Goal: Task Accomplishment & Management: Use online tool/utility

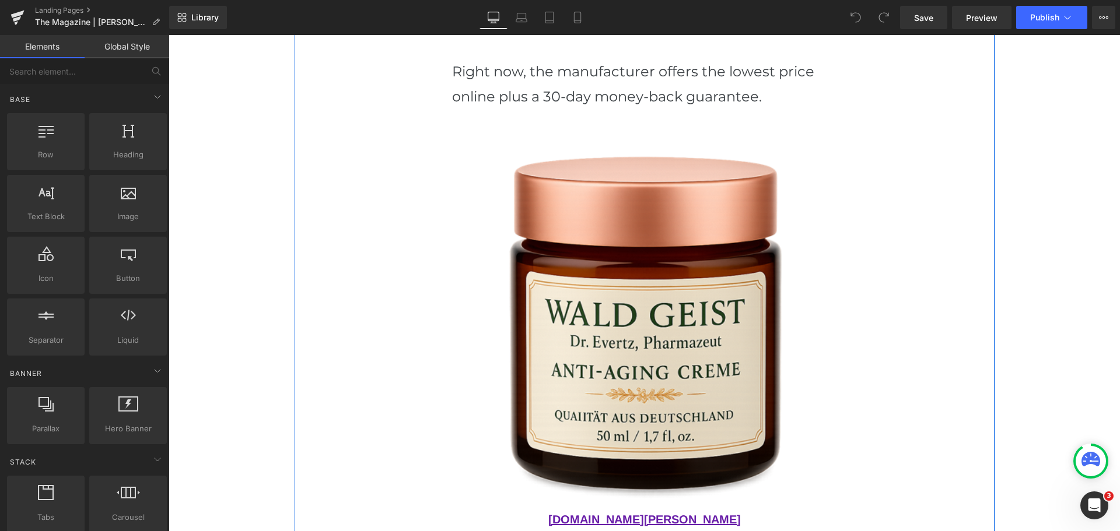
scroll to position [3033, 0]
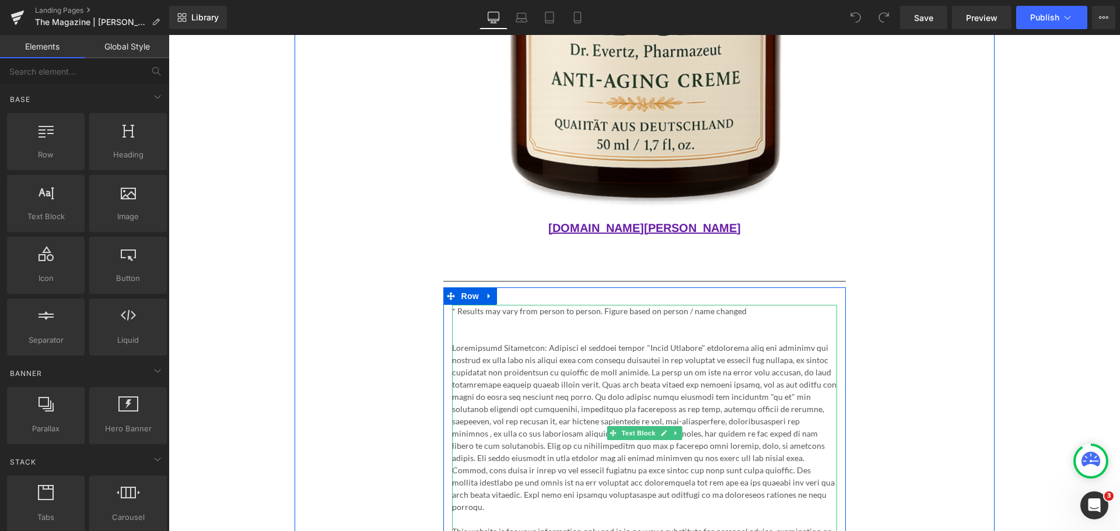
click at [492, 342] on p at bounding box center [644, 428] width 385 height 172
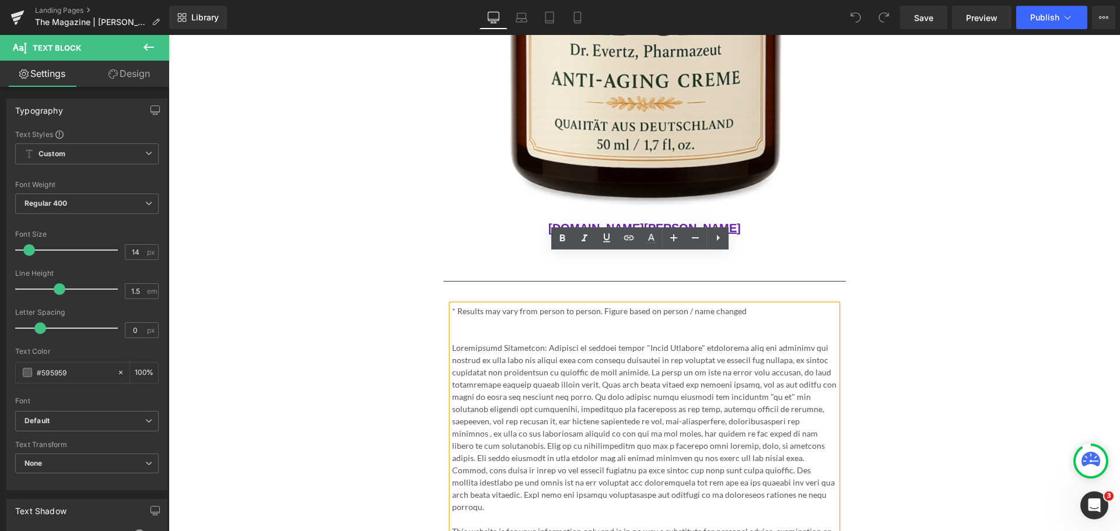
click at [761, 305] on p "* Results may vary from person to person. Figure based on person / name changed" at bounding box center [644, 311] width 385 height 12
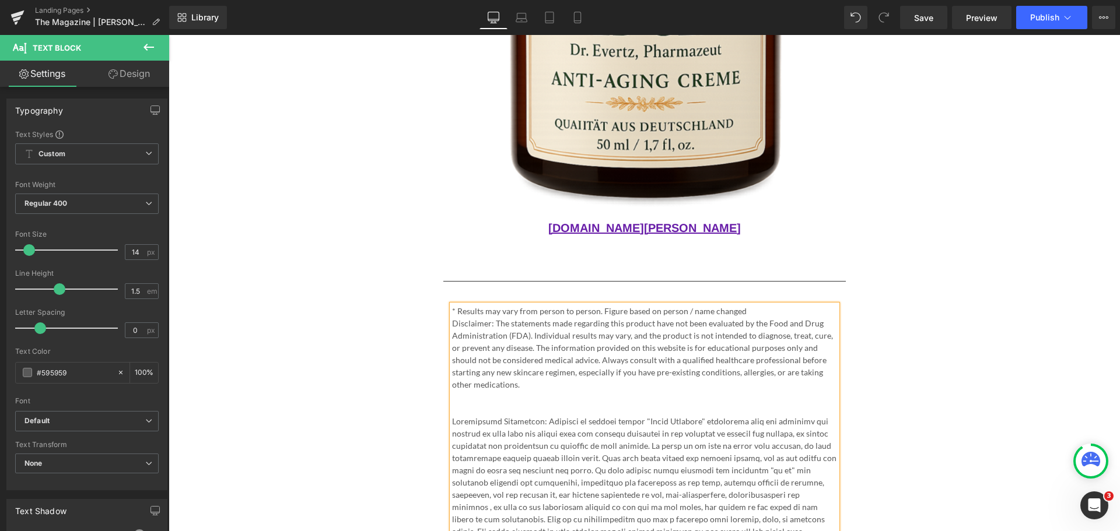
click at [765, 305] on p "* Results may vary from person to person. Figure based on person / name changed" at bounding box center [644, 311] width 385 height 12
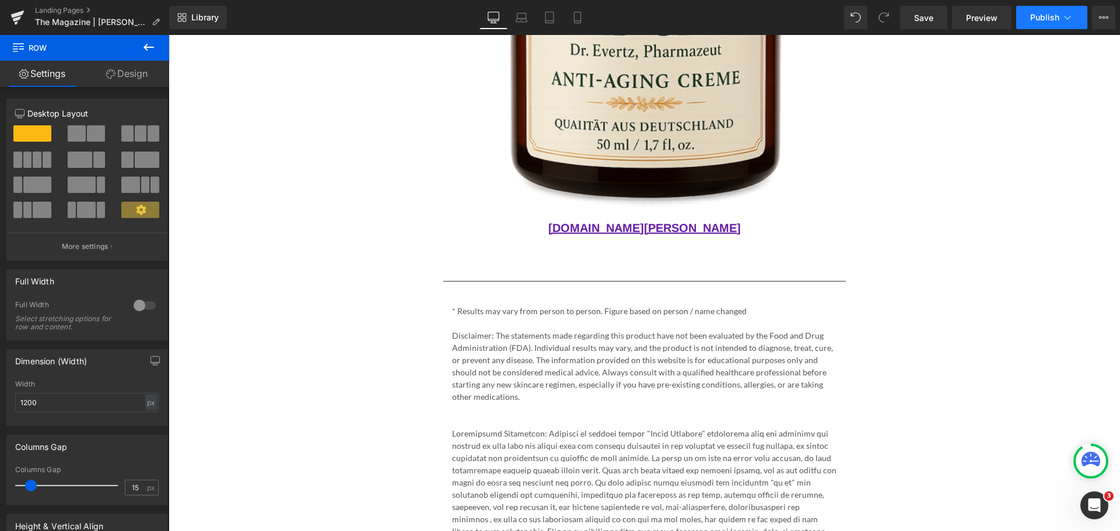
click at [1051, 25] on button "Publish" at bounding box center [1051, 17] width 71 height 23
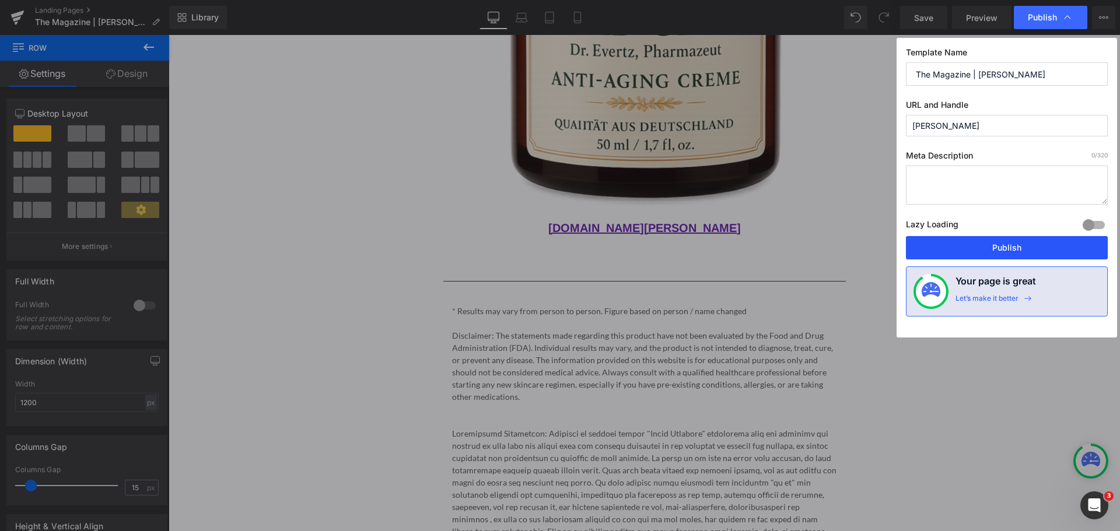
drag, startPoint x: 1011, startPoint y: 243, endPoint x: 839, endPoint y: 209, distance: 174.8
click at [1011, 243] on button "Publish" at bounding box center [1007, 247] width 202 height 23
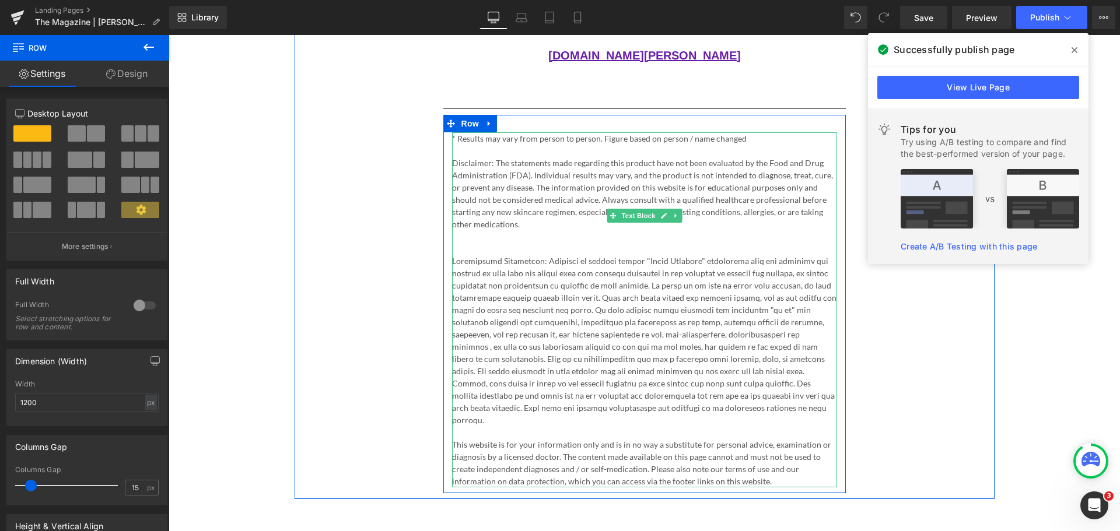
scroll to position [3033, 0]
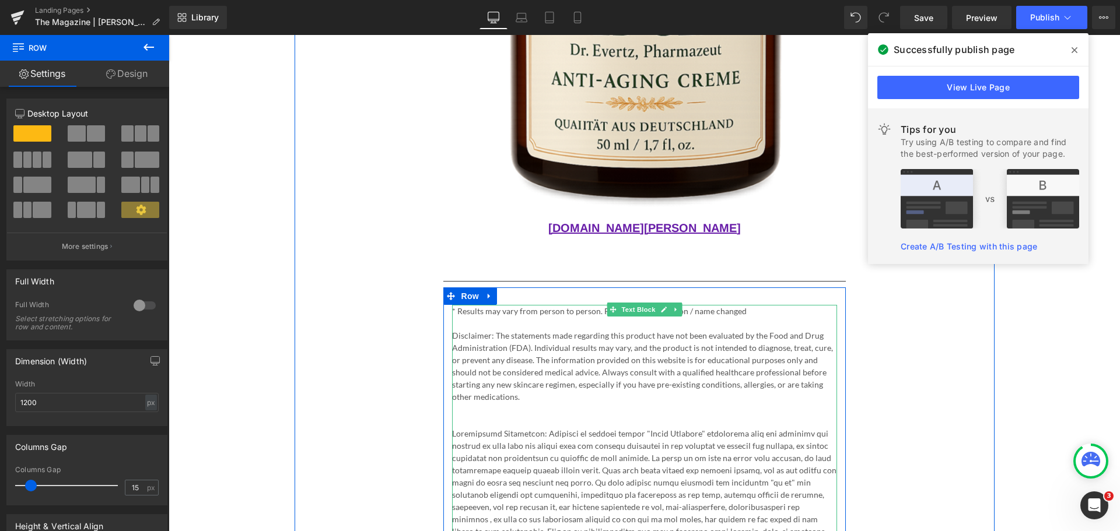
click at [761, 305] on p "* Results may vary from person to person. Figure based on person / name changed" at bounding box center [644, 311] width 385 height 12
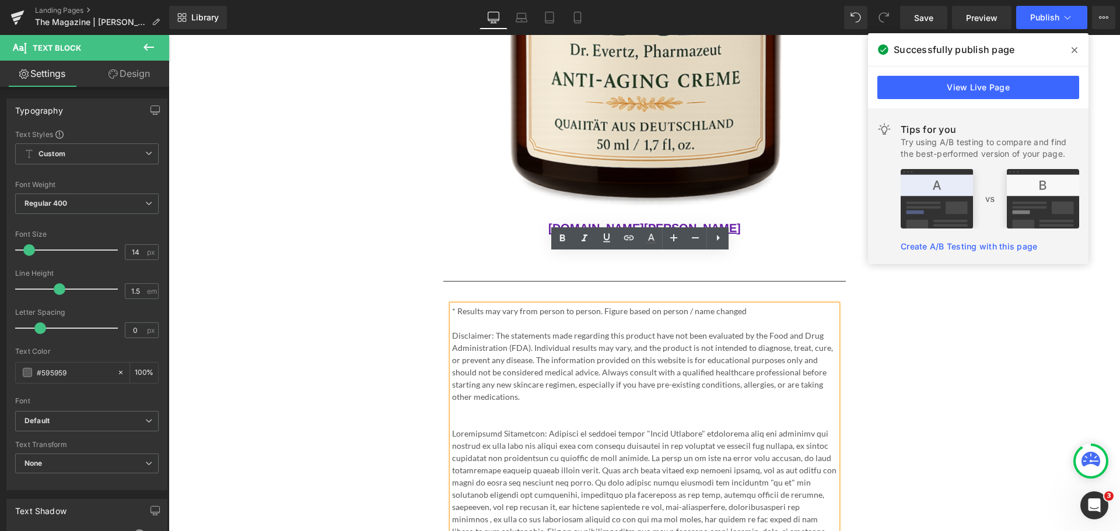
click at [1075, 48] on icon at bounding box center [1075, 50] width 6 height 9
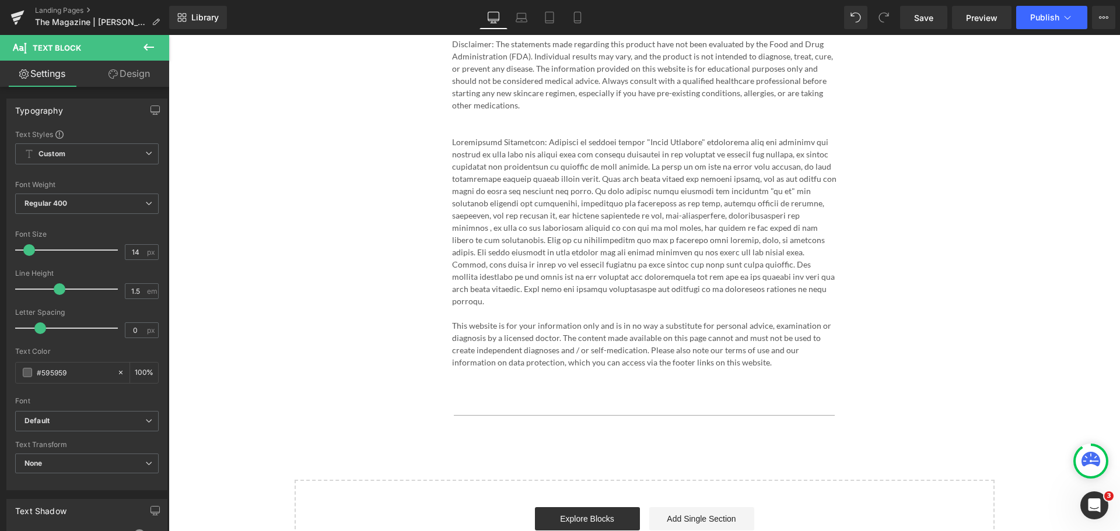
scroll to position [3092, 0]
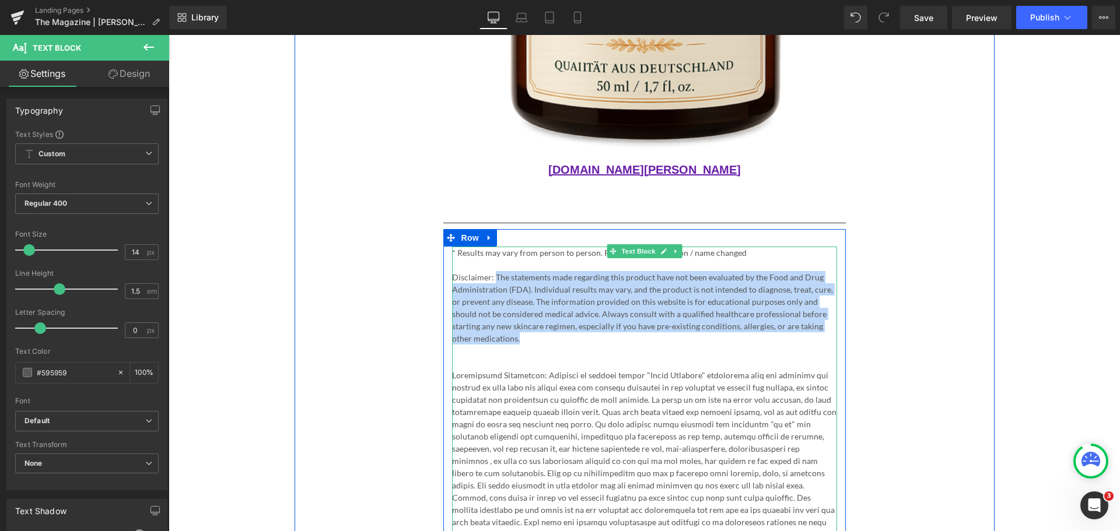
drag, startPoint x: 541, startPoint y: 293, endPoint x: 491, endPoint y: 223, distance: 86.0
click at [491, 271] on p "Disclaimer: The statements made regarding this product have not been evaluated …" at bounding box center [644, 308] width 385 height 74
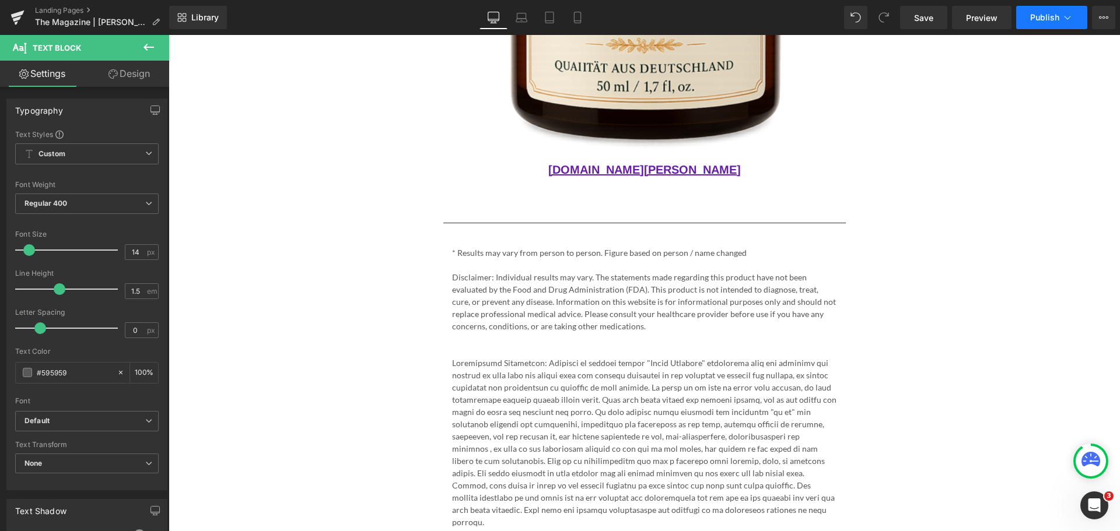
click at [1053, 20] on span "Publish" at bounding box center [1044, 17] width 29 height 9
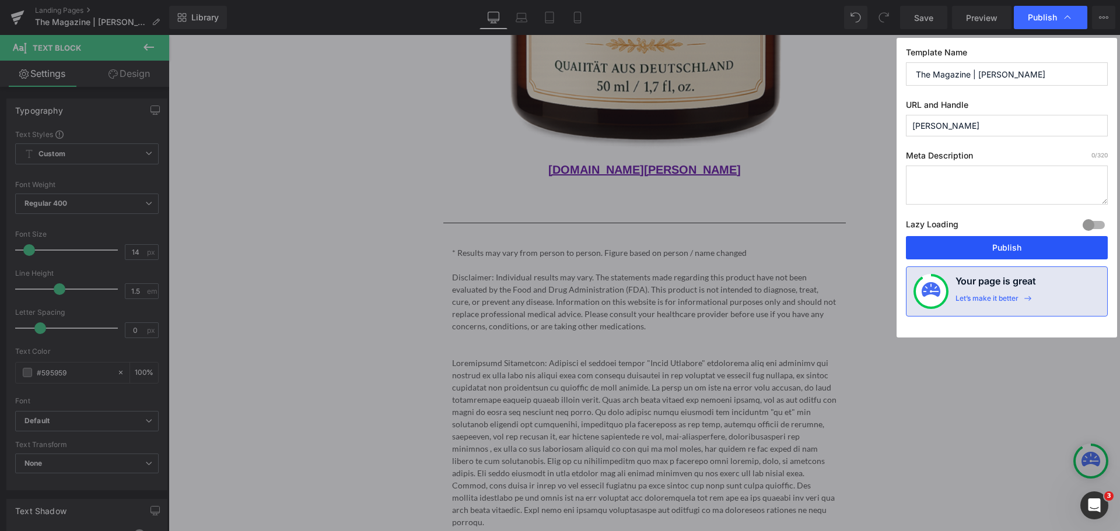
click at [1014, 240] on button "Publish" at bounding box center [1007, 247] width 202 height 23
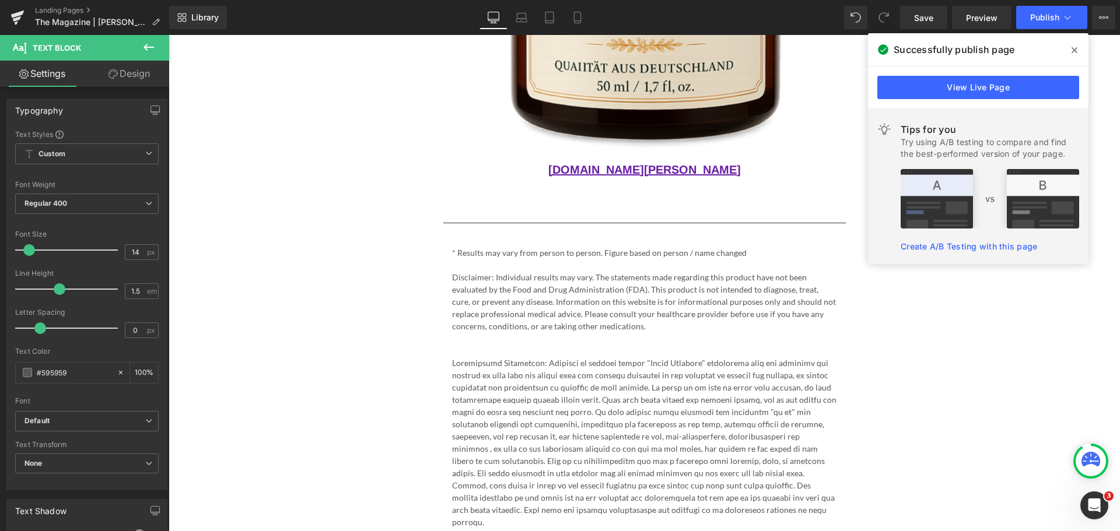
click at [1070, 47] on span at bounding box center [1074, 50] width 19 height 19
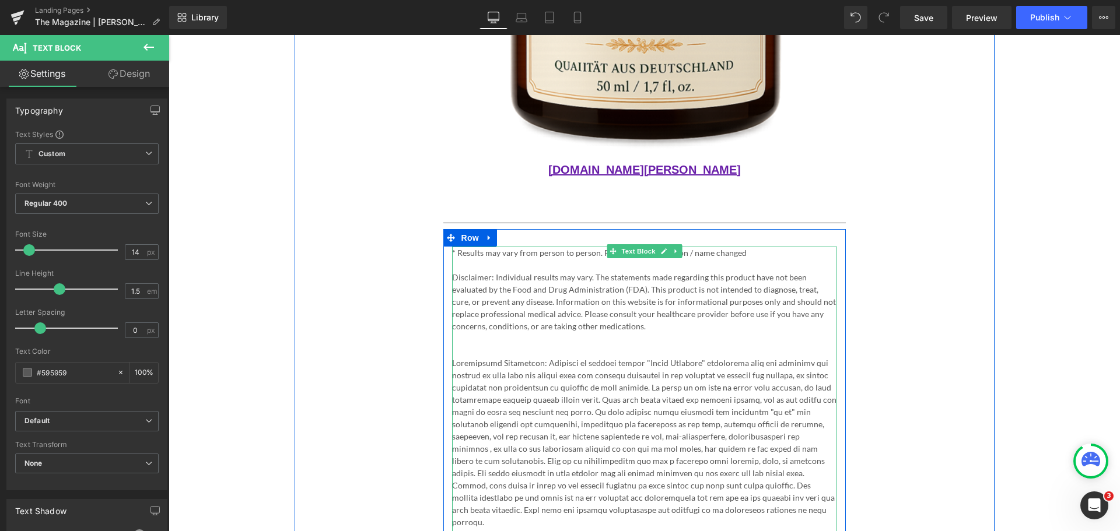
click at [583, 247] on p "* Results may vary from person to person. Figure based on person / name changed" at bounding box center [644, 253] width 385 height 12
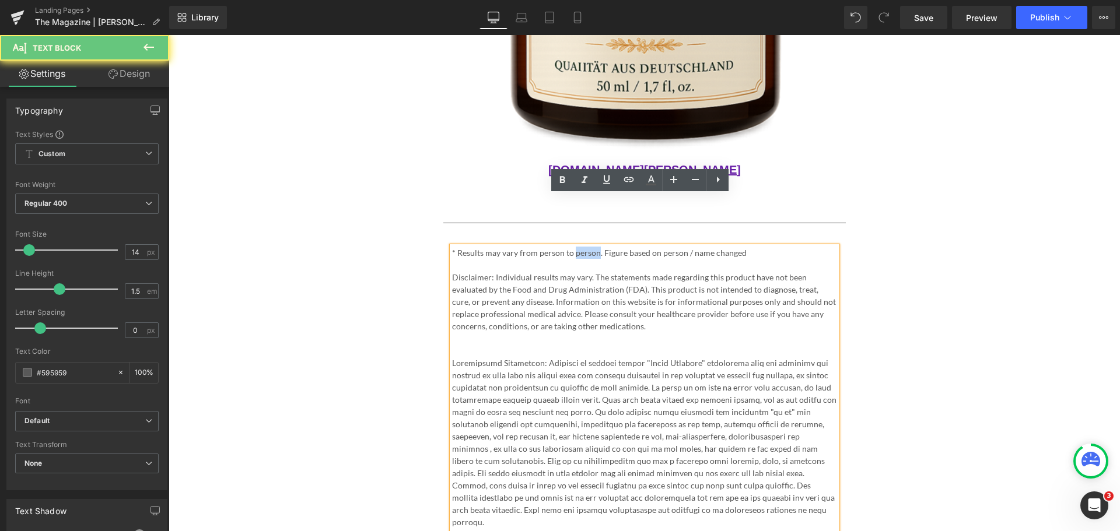
click at [583, 247] on p "* Results may vary from person to person. Figure based on person / name changed" at bounding box center [644, 253] width 385 height 12
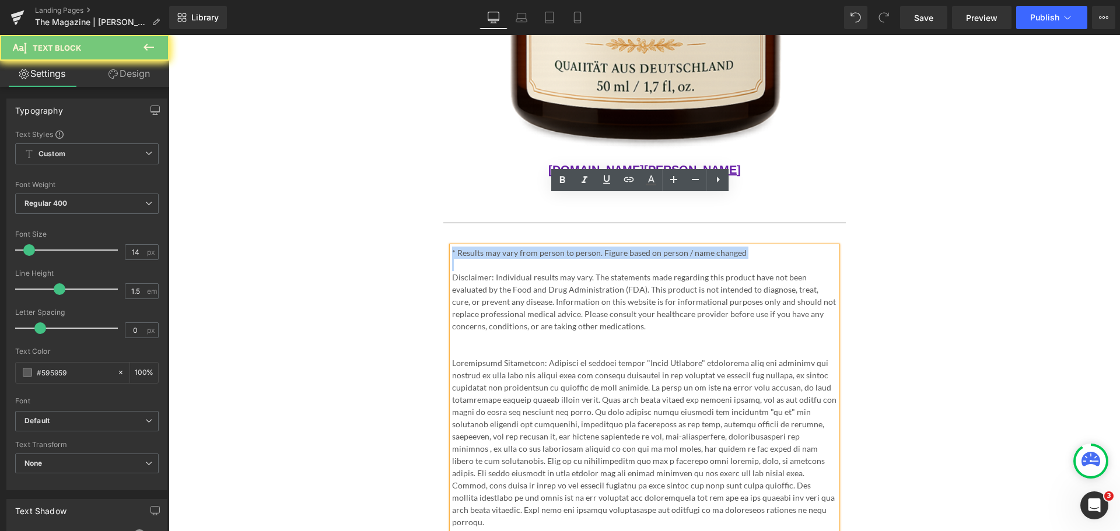
click at [583, 247] on p "* Results may vary from person to person. Figure based on person / name changed" at bounding box center [644, 253] width 385 height 12
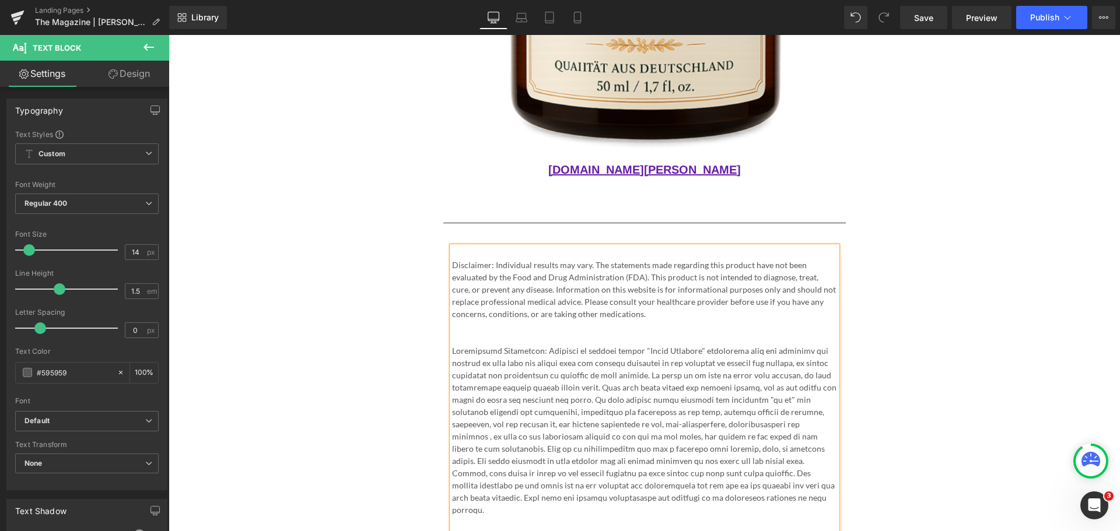
click at [621, 263] on p "Disclaimer: Individual results may vary. The statements made regarding this pro…" at bounding box center [644, 289] width 385 height 61
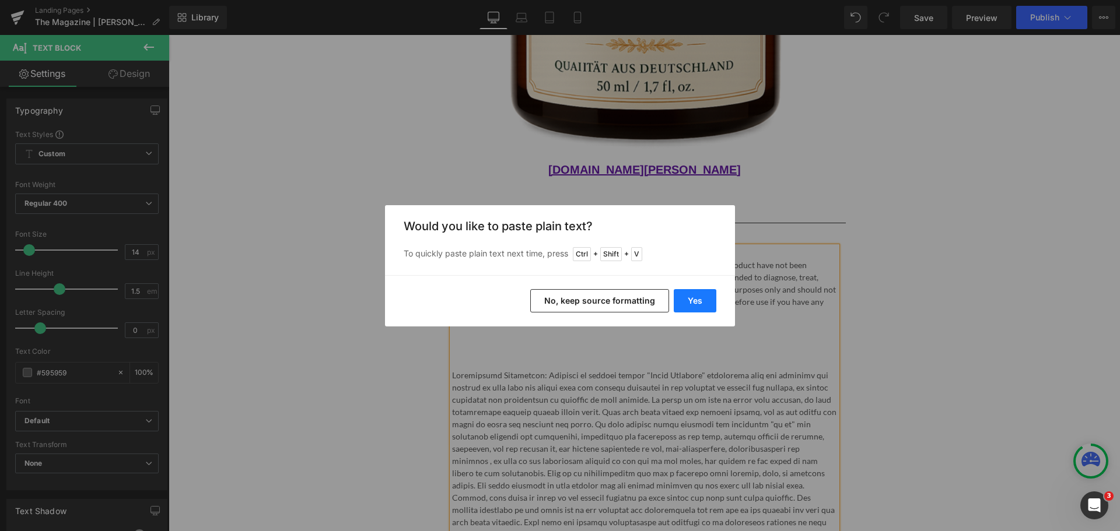
click at [706, 301] on button "Yes" at bounding box center [695, 300] width 43 height 23
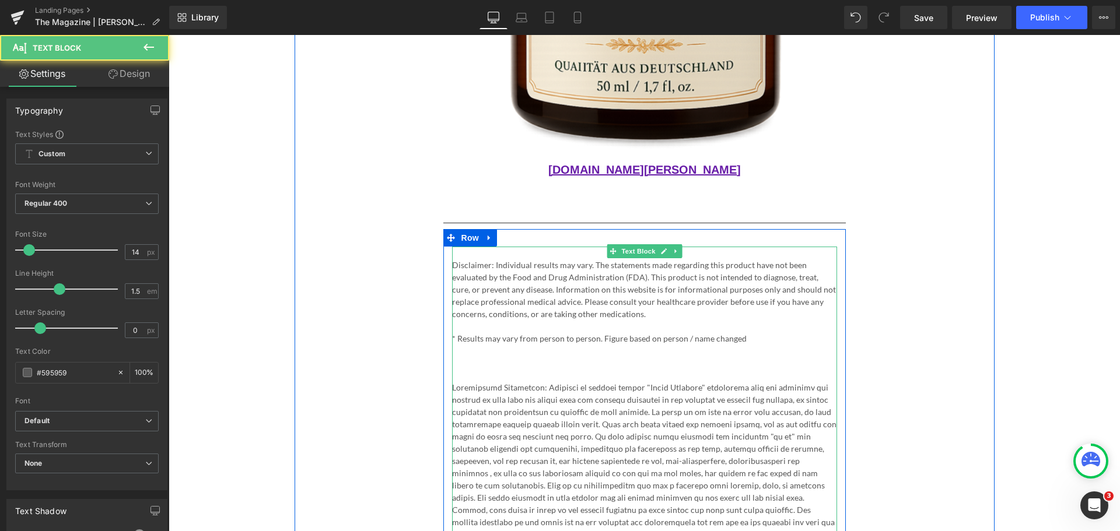
click at [564, 345] on p at bounding box center [644, 351] width 385 height 12
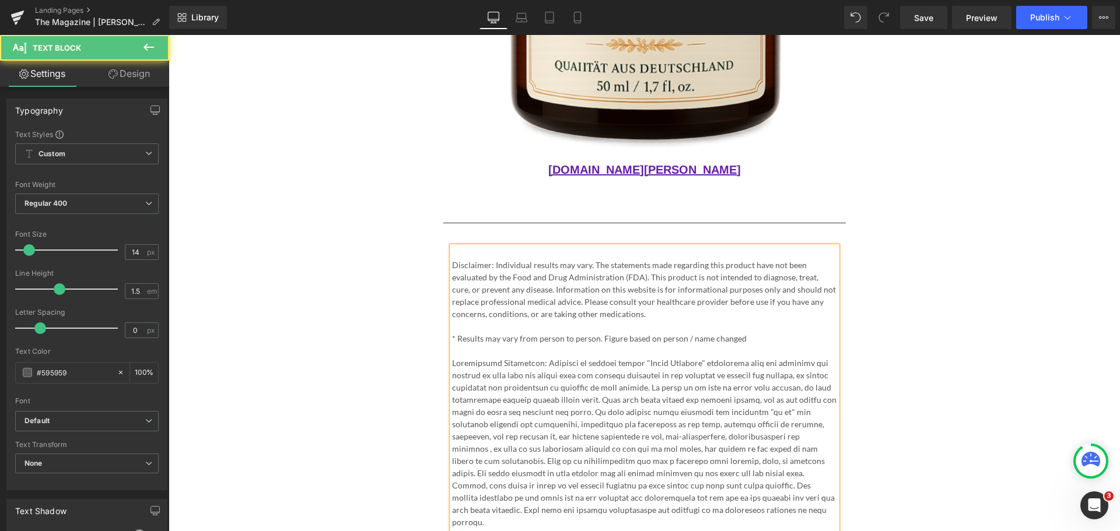
click at [520, 247] on p at bounding box center [644, 253] width 385 height 12
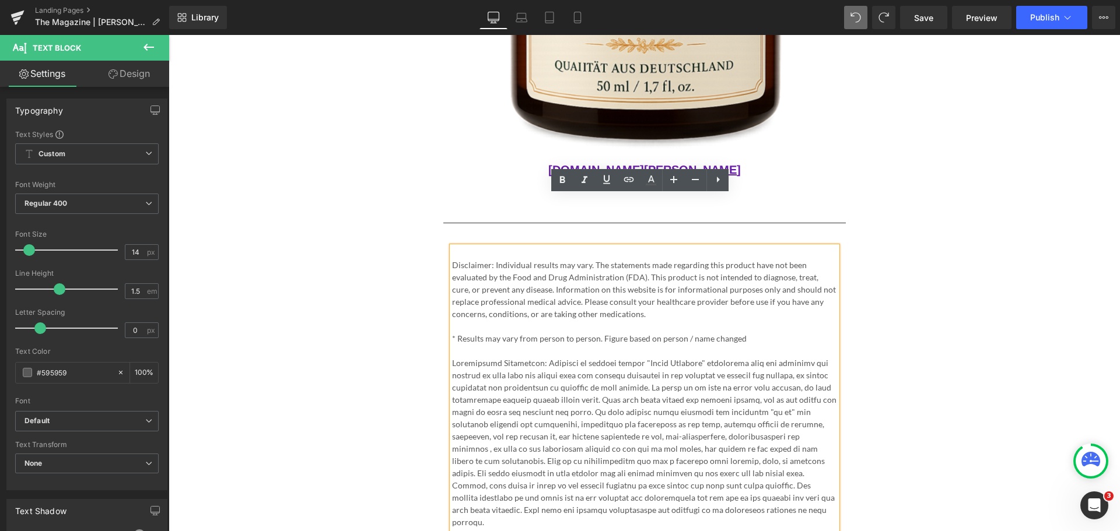
click at [452, 259] on p "Disclaimer: Individual results may vary. The statements made regarding this pro…" at bounding box center [644, 289] width 385 height 61
click at [482, 247] on p at bounding box center [644, 253] width 385 height 12
click at [1027, 23] on button "Publish" at bounding box center [1051, 17] width 71 height 23
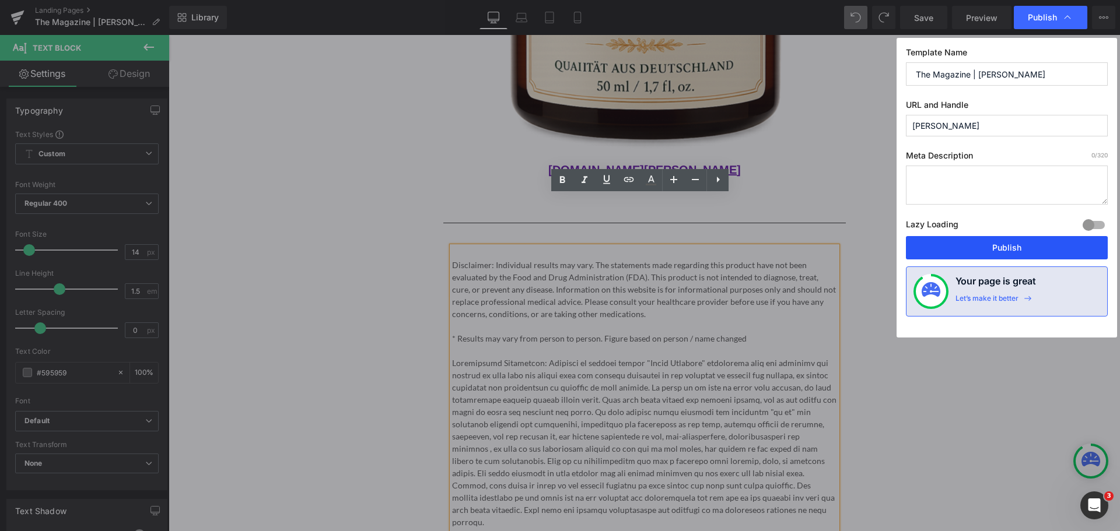
click at [978, 243] on button "Publish" at bounding box center [1007, 247] width 202 height 23
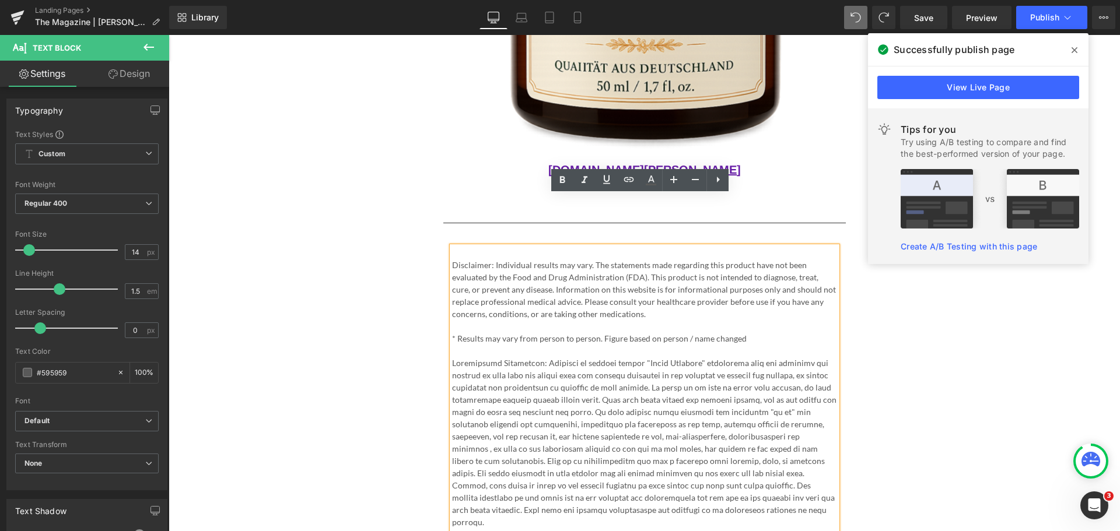
click at [581, 386] on p at bounding box center [644, 443] width 385 height 172
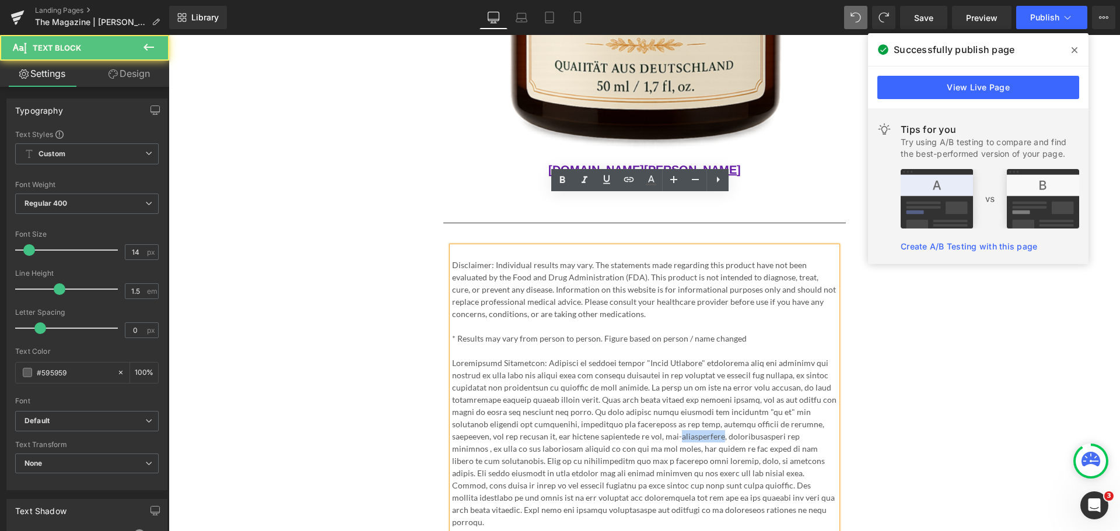
click at [581, 386] on p at bounding box center [644, 443] width 385 height 172
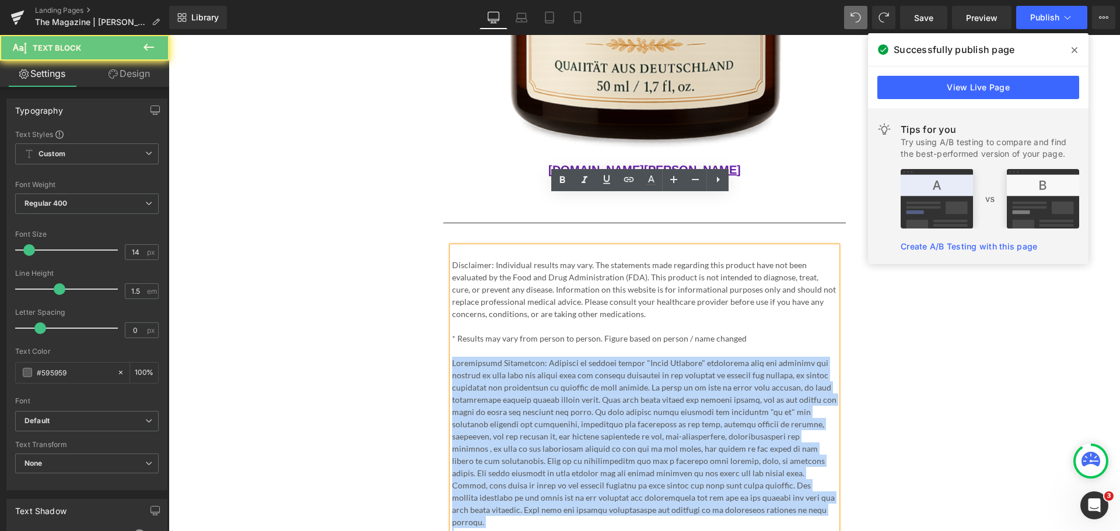
click at [581, 386] on p at bounding box center [644, 443] width 385 height 172
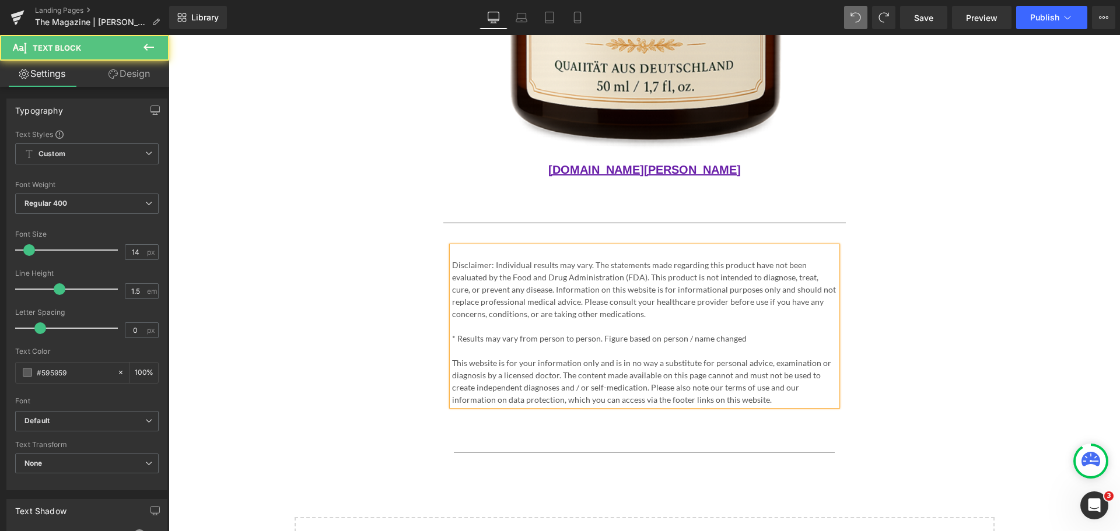
click at [719, 357] on p "This website is for your information only and is in no way a substitute for per…" at bounding box center [644, 381] width 385 height 49
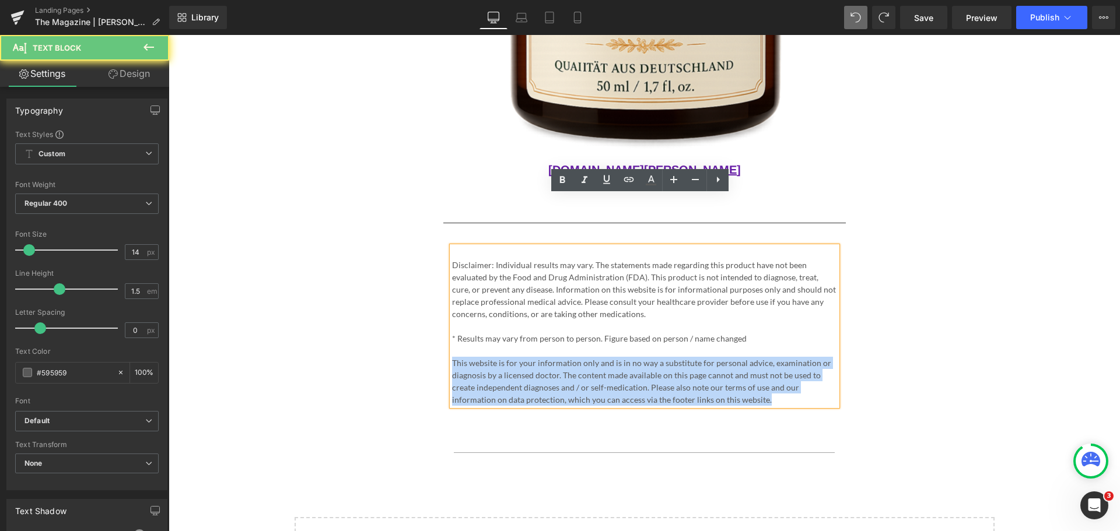
click at [719, 357] on p "This website is for your information only and is in no way a substitute for per…" at bounding box center [644, 381] width 385 height 49
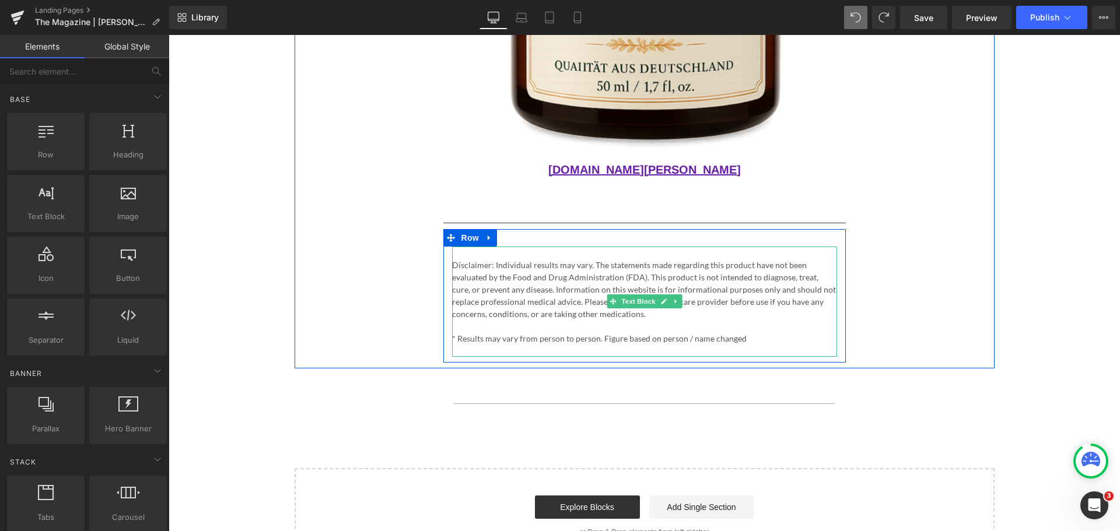
click at [613, 262] on p "Disclaimer: Individual results may vary. The statements made regarding this pro…" at bounding box center [644, 289] width 385 height 61
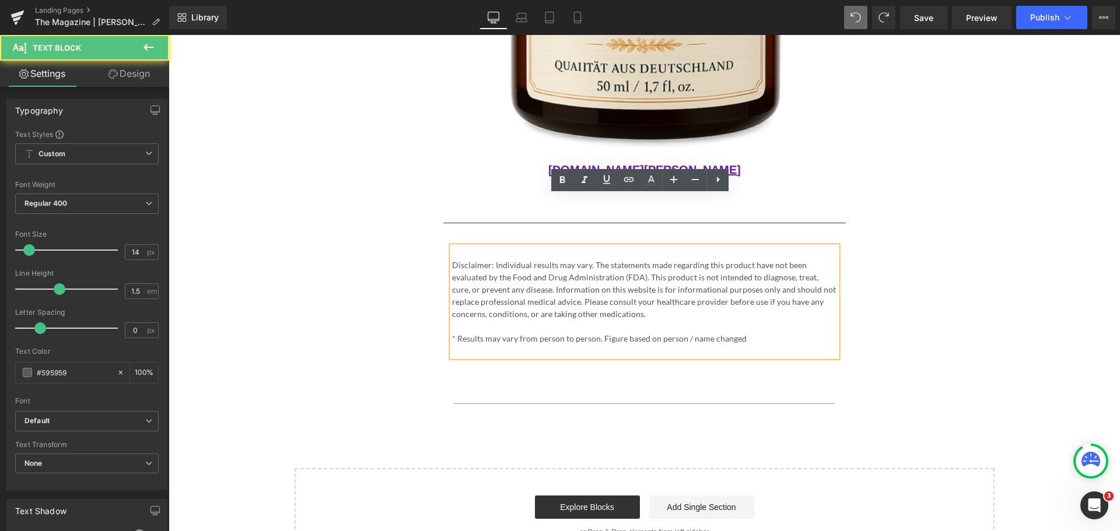
click at [551, 259] on p "Disclaimer: Individual results may vary. The statements made regarding this pro…" at bounding box center [644, 289] width 385 height 61
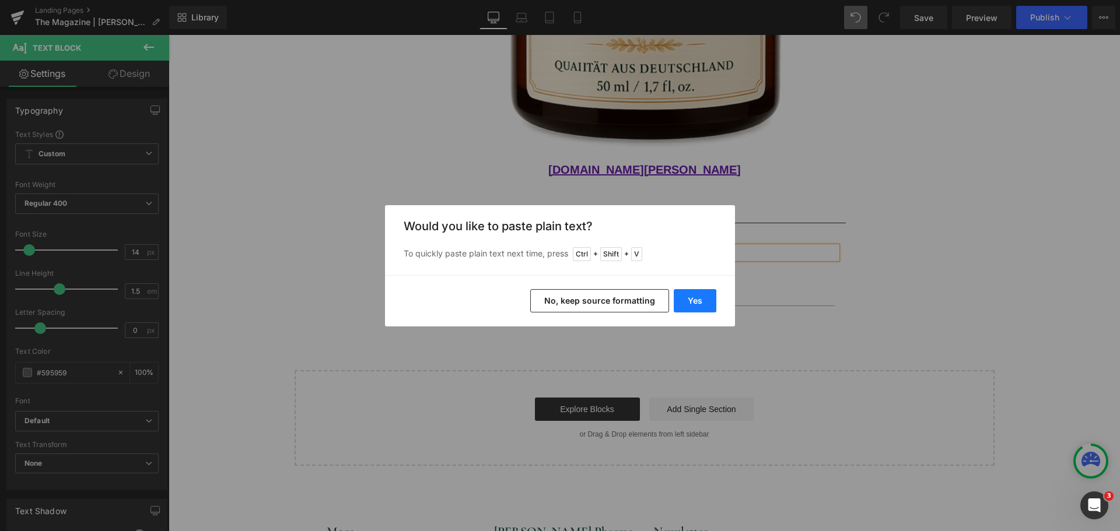
drag, startPoint x: 692, startPoint y: 303, endPoint x: 523, endPoint y: 268, distance: 173.3
click at [692, 303] on button "Yes" at bounding box center [695, 300] width 43 height 23
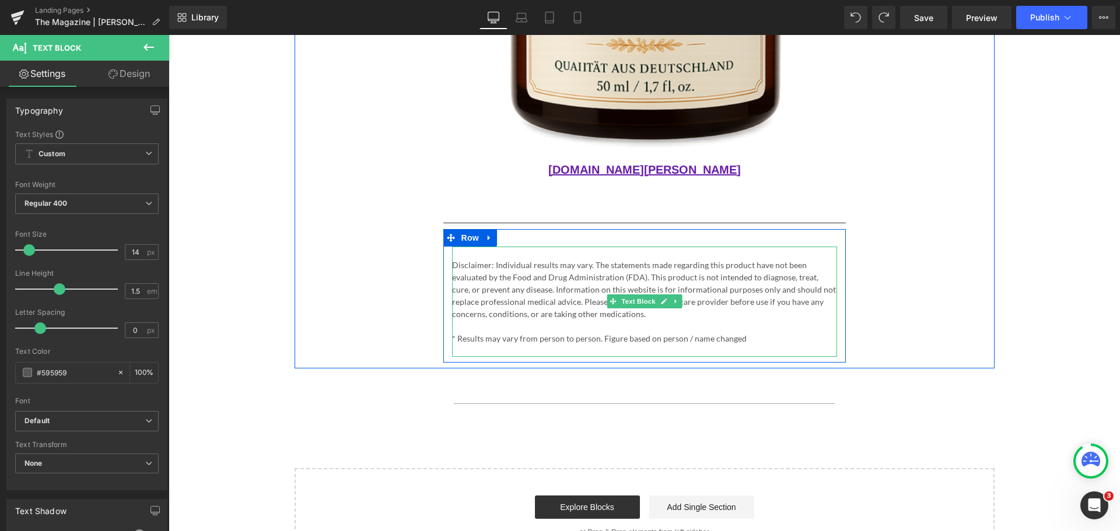
click at [538, 259] on p "Disclaimer: Individual results may vary. The statements made regarding this pro…" at bounding box center [644, 289] width 385 height 61
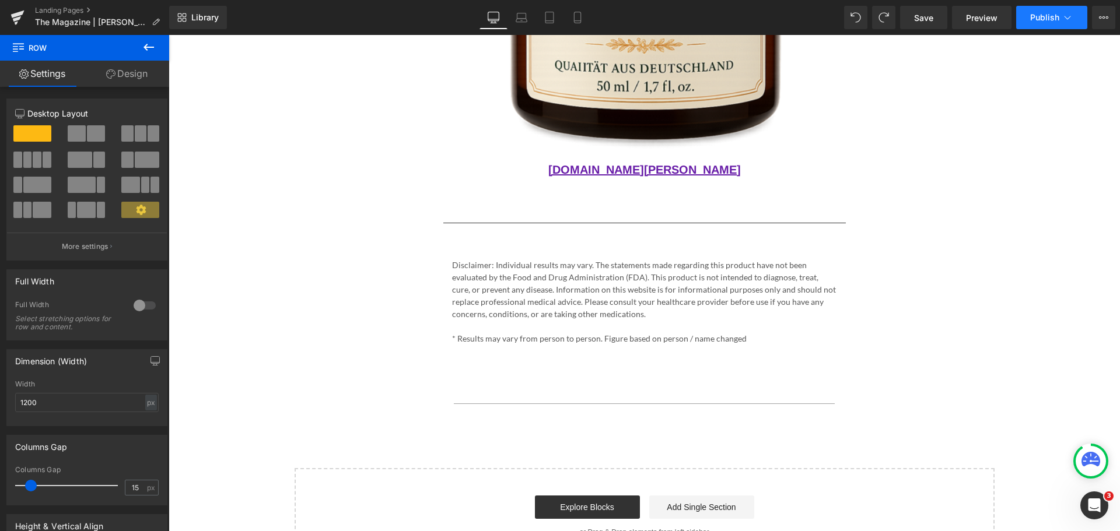
click at [1043, 15] on span "Publish" at bounding box center [1044, 17] width 29 height 9
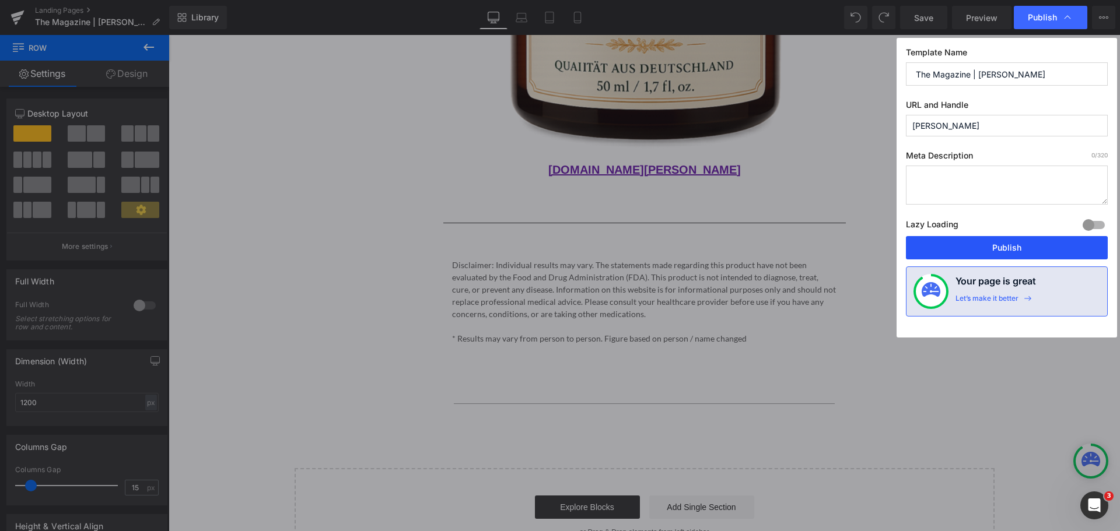
drag, startPoint x: 1003, startPoint y: 243, endPoint x: 834, endPoint y: 207, distance: 172.9
click at [1003, 243] on button "Publish" at bounding box center [1007, 247] width 202 height 23
